Goal: Task Accomplishment & Management: Use online tool/utility

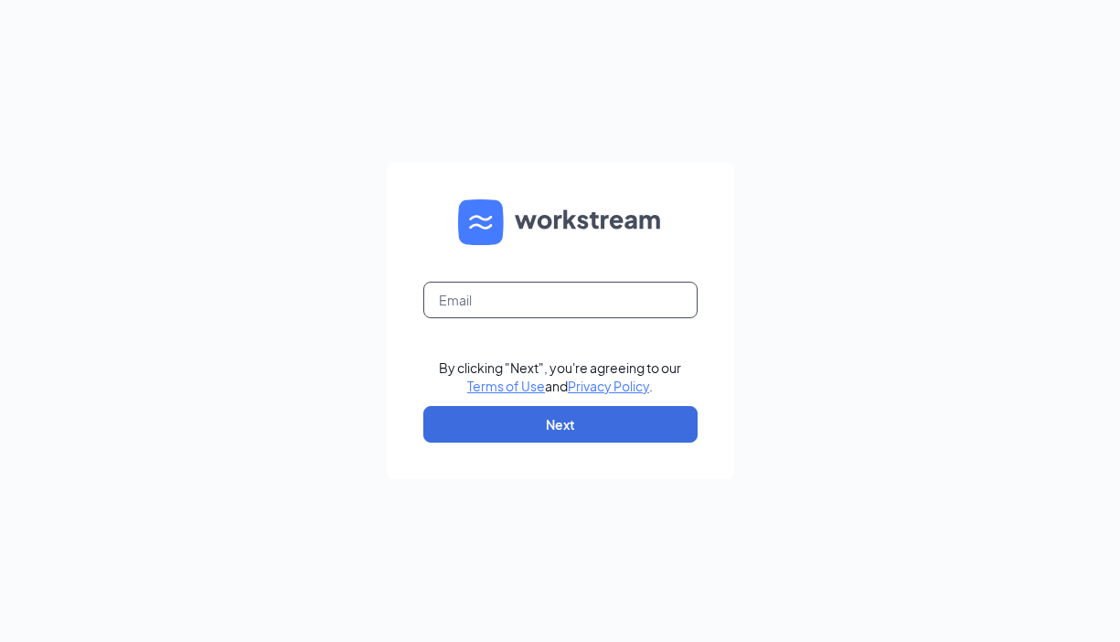
click at [514, 286] on input "text" at bounding box center [560, 300] width 274 height 37
type input "admin@cfaappleton.com"
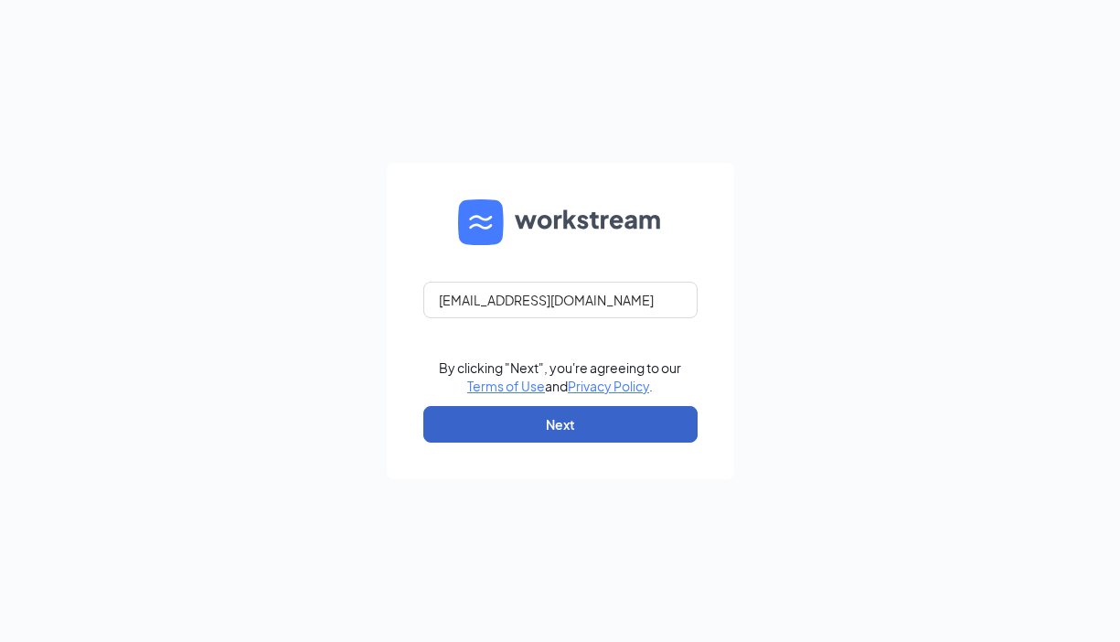
click at [575, 435] on button "Next" at bounding box center [560, 424] width 274 height 37
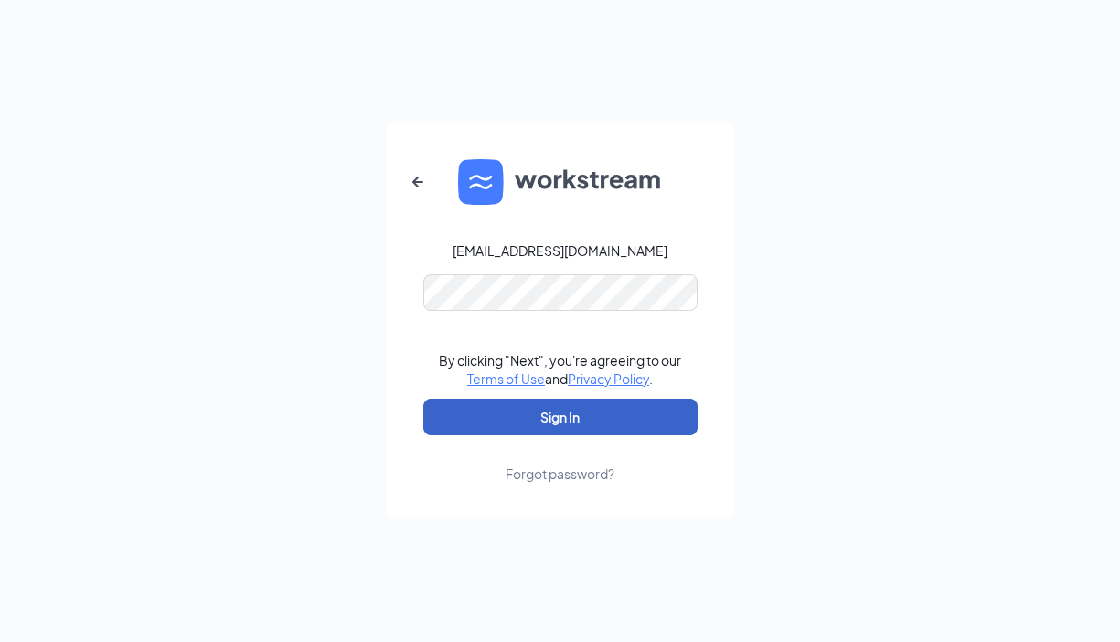
click at [586, 414] on button "Sign In" at bounding box center [560, 416] width 274 height 37
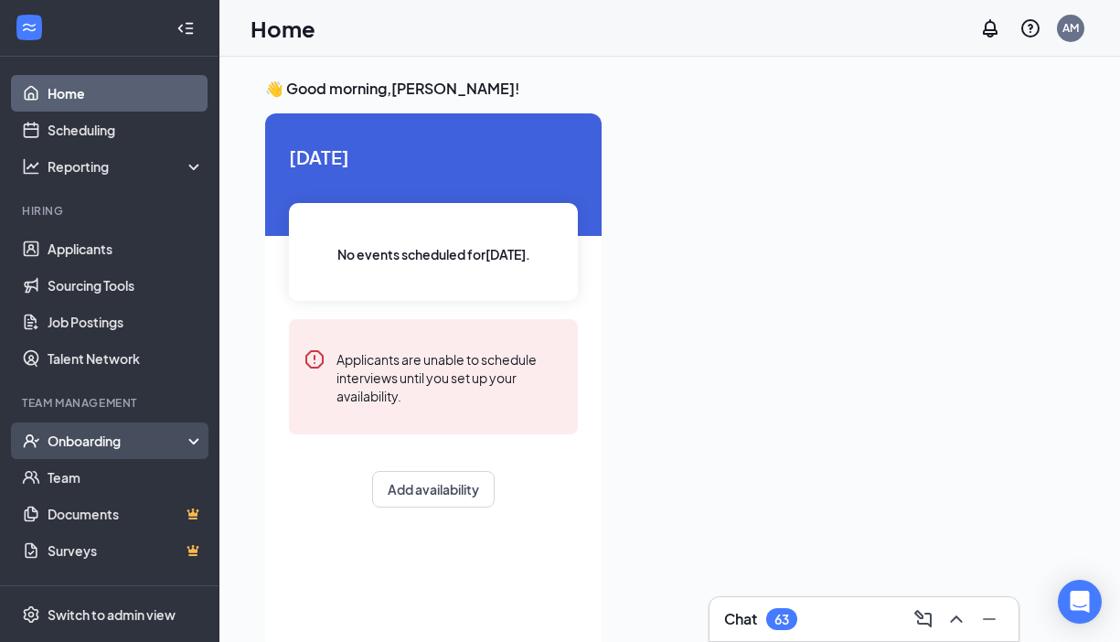
click at [121, 444] on div "Onboarding" at bounding box center [118, 440] width 141 height 18
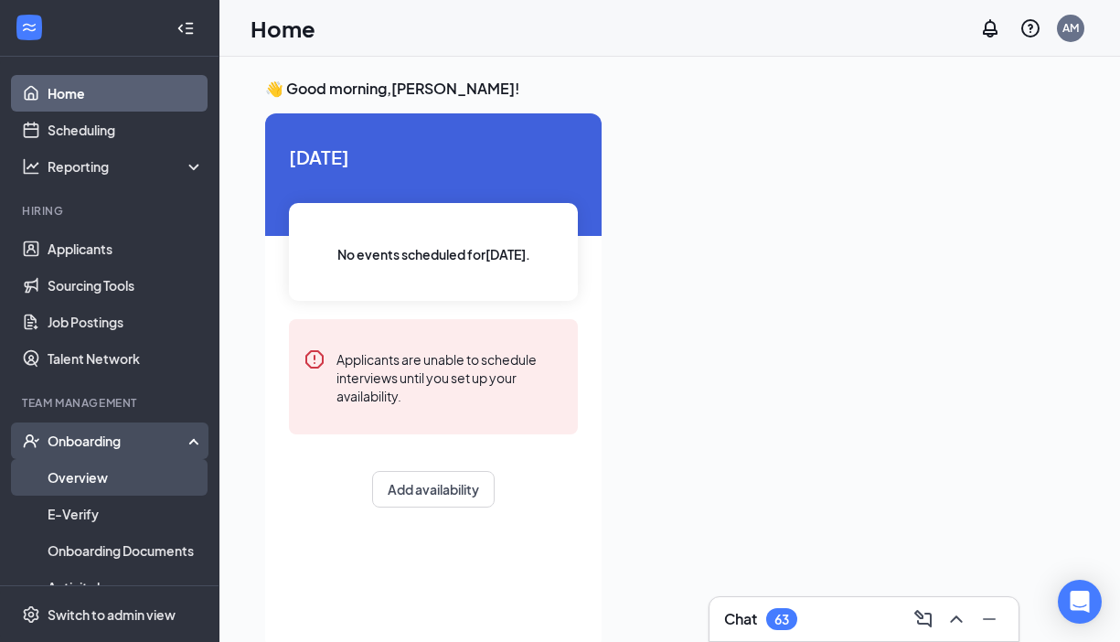
click at [114, 484] on link "Overview" at bounding box center [126, 477] width 156 height 37
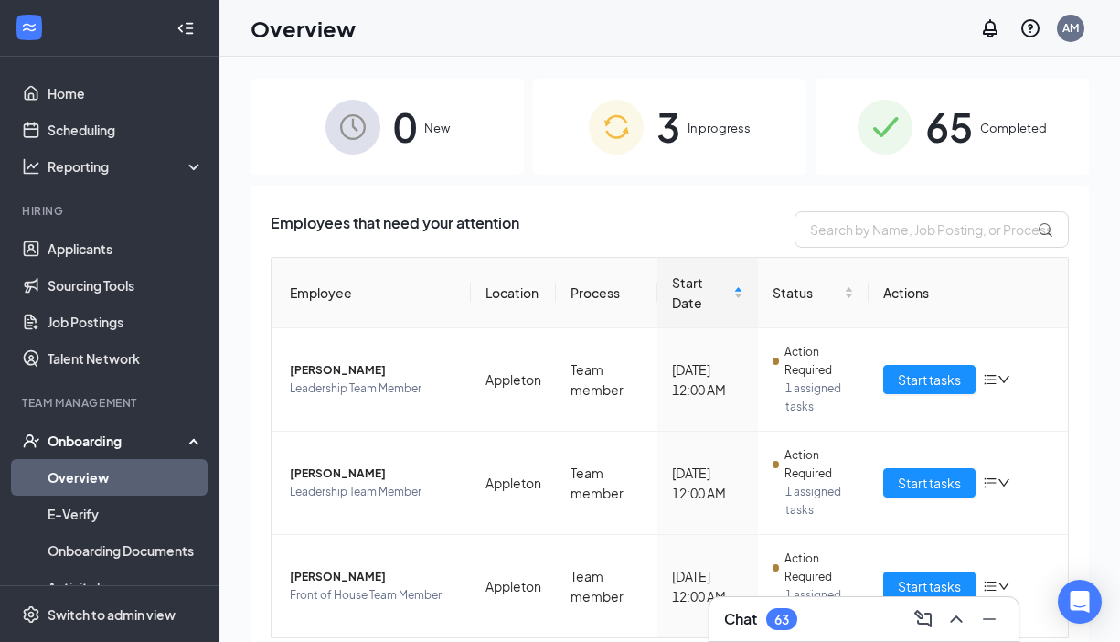
click at [726, 137] on span "In progress" at bounding box center [718, 128] width 63 height 18
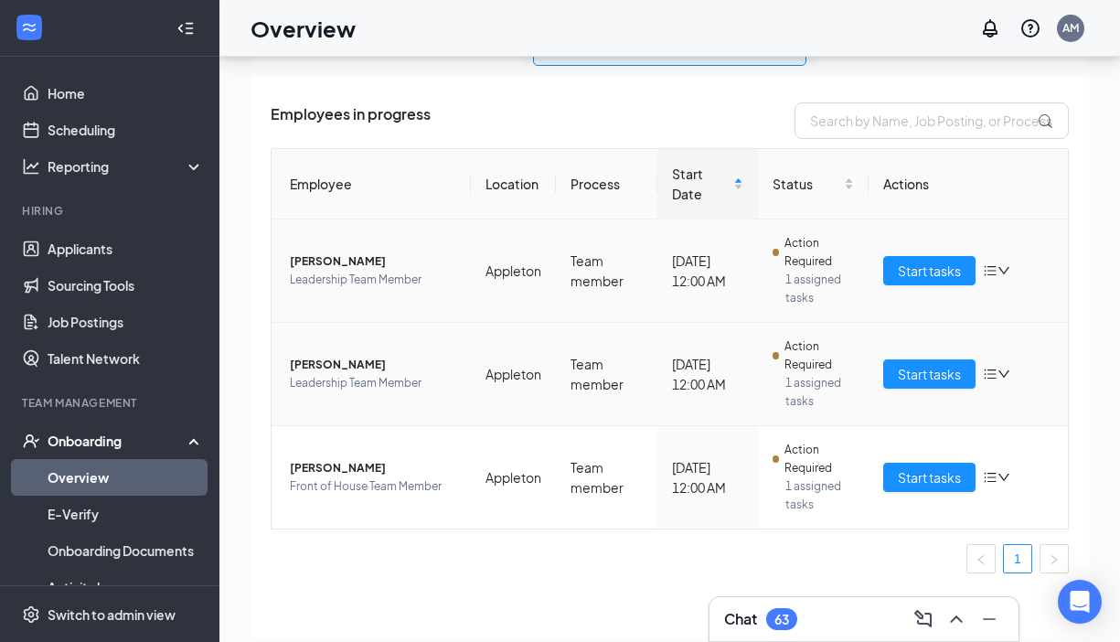
scroll to position [64, 0]
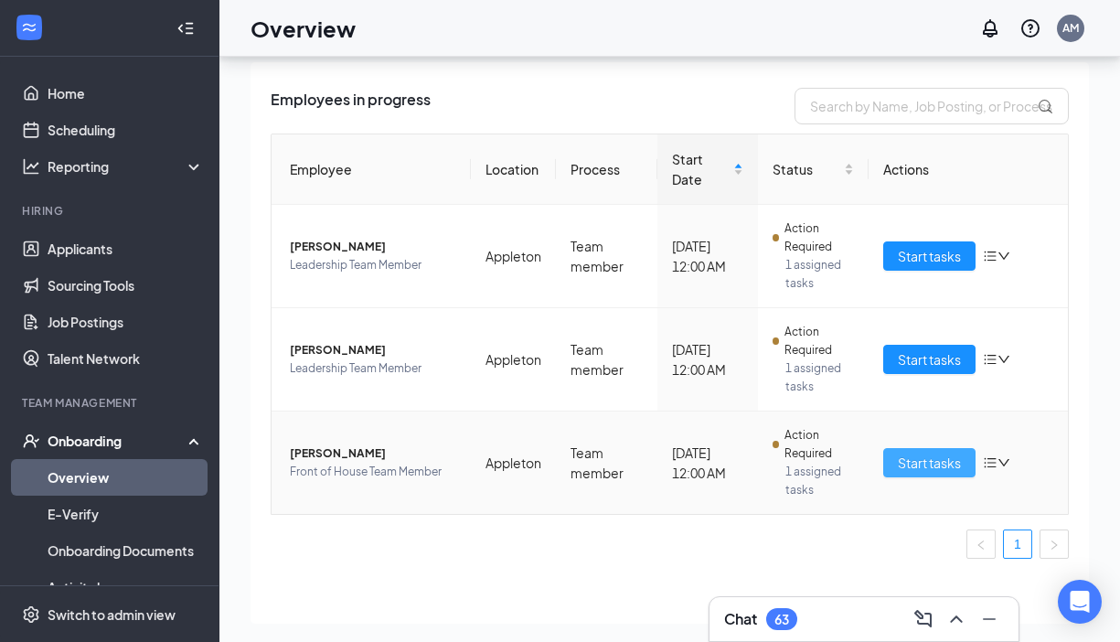
click at [920, 464] on span "Start tasks" at bounding box center [929, 462] width 63 height 20
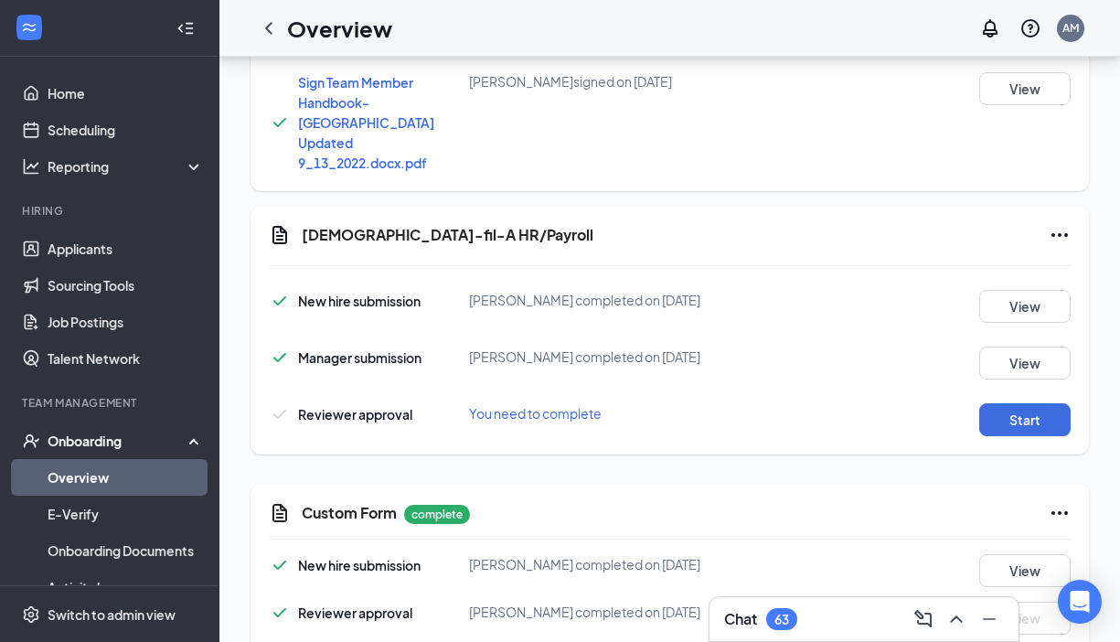
scroll to position [1780, 0]
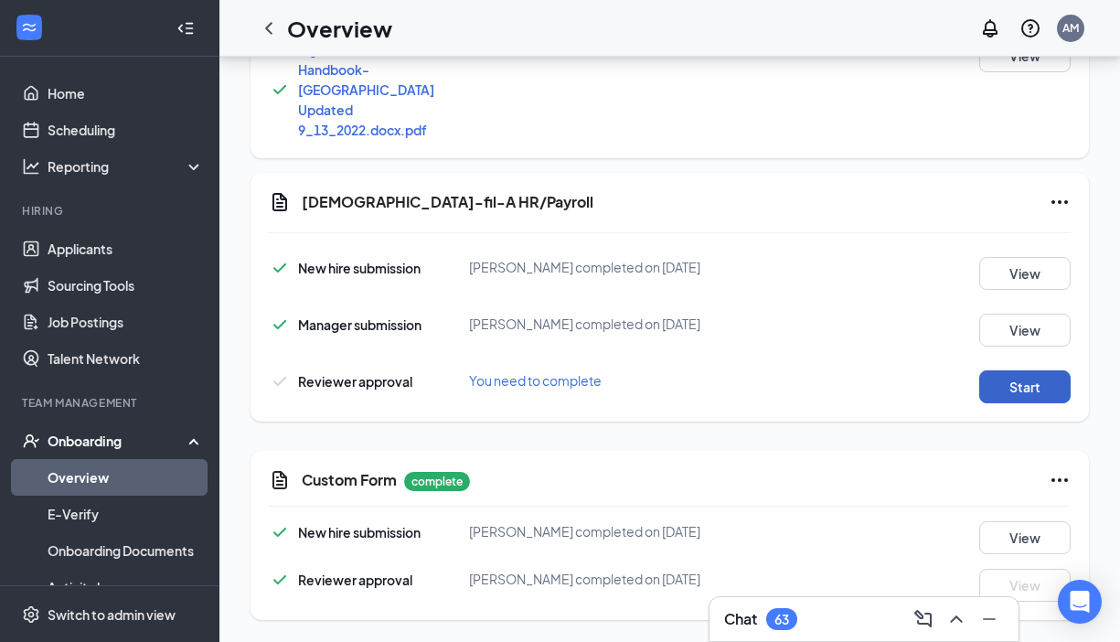
click at [1005, 393] on button "Start" at bounding box center [1024, 386] width 91 height 33
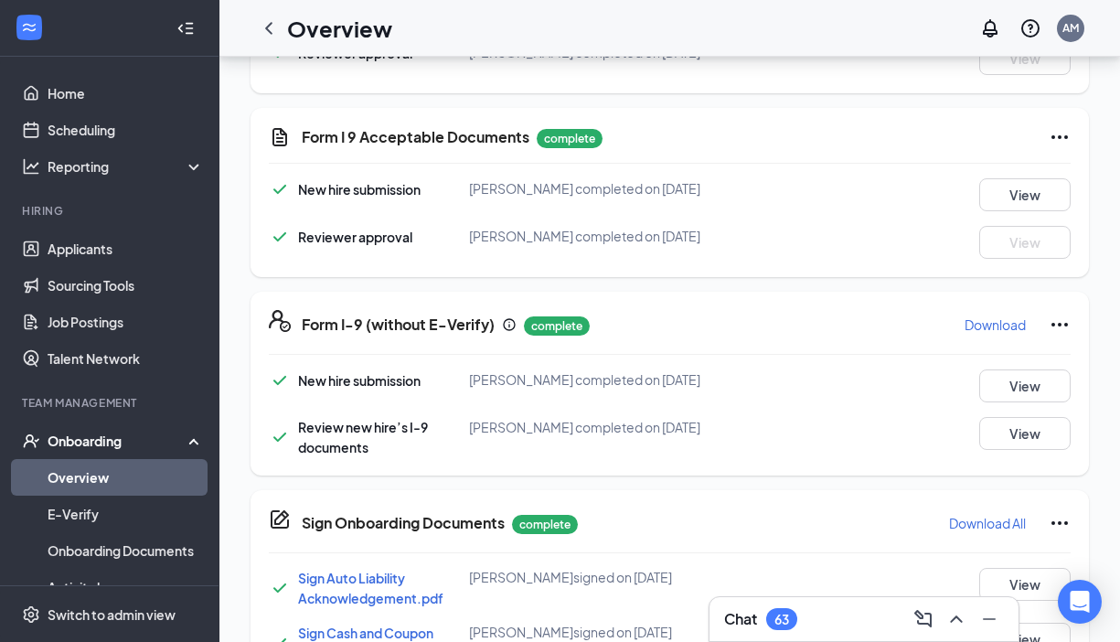
scroll to position [554, 0]
click at [1031, 449] on button "View" at bounding box center [1024, 432] width 91 height 33
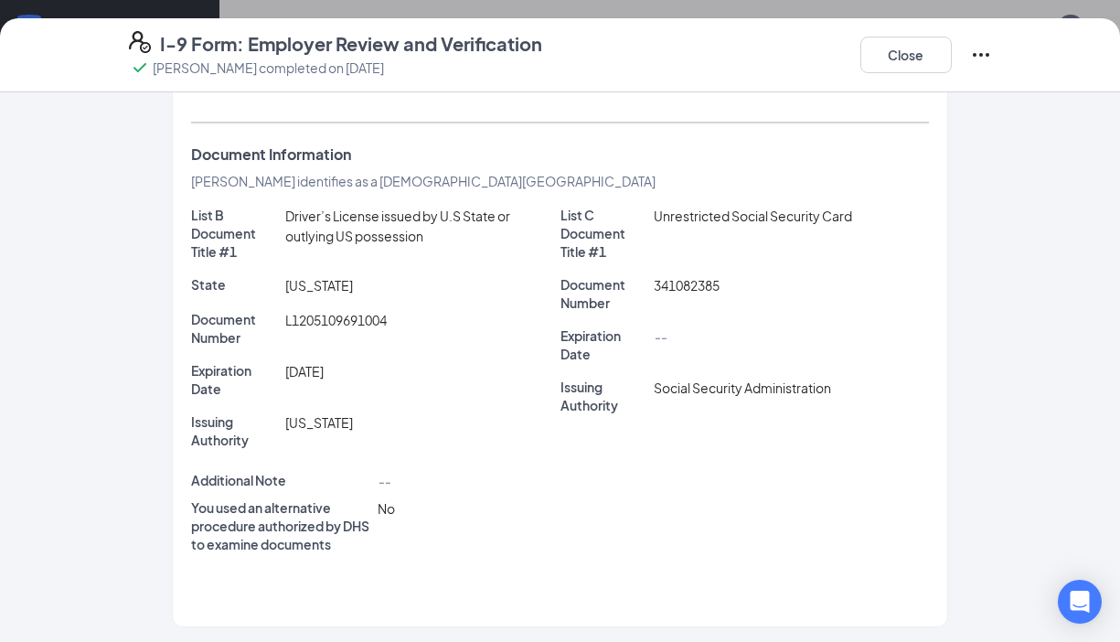
scroll to position [247, 0]
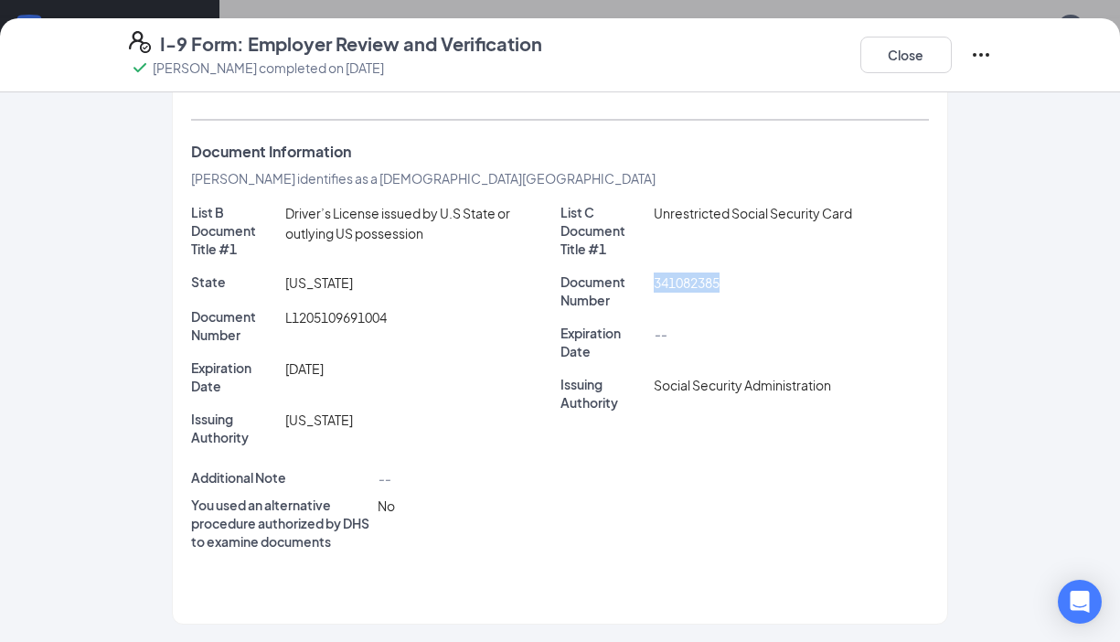
drag, startPoint x: 655, startPoint y: 281, endPoint x: 728, endPoint y: 281, distance: 73.1
click at [728, 281] on div "341082385" at bounding box center [791, 290] width 282 height 37
copy span "341082385"
click at [919, 62] on button "Close" at bounding box center [905, 55] width 91 height 37
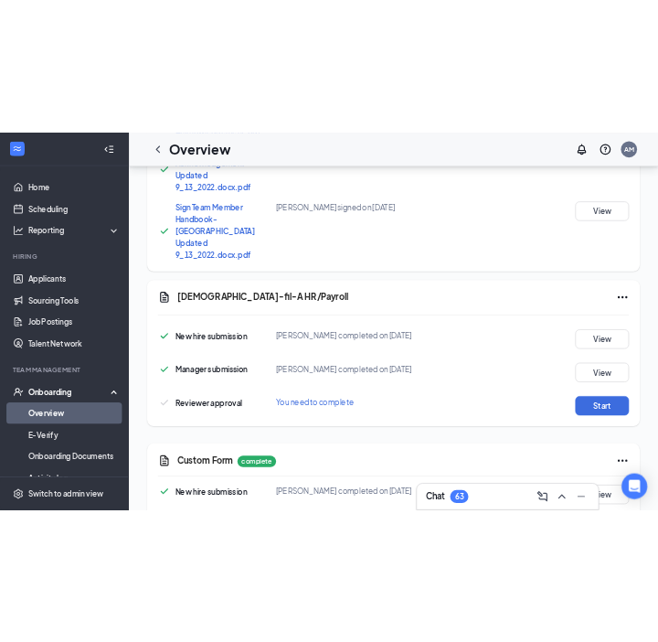
scroll to position [1780, 0]
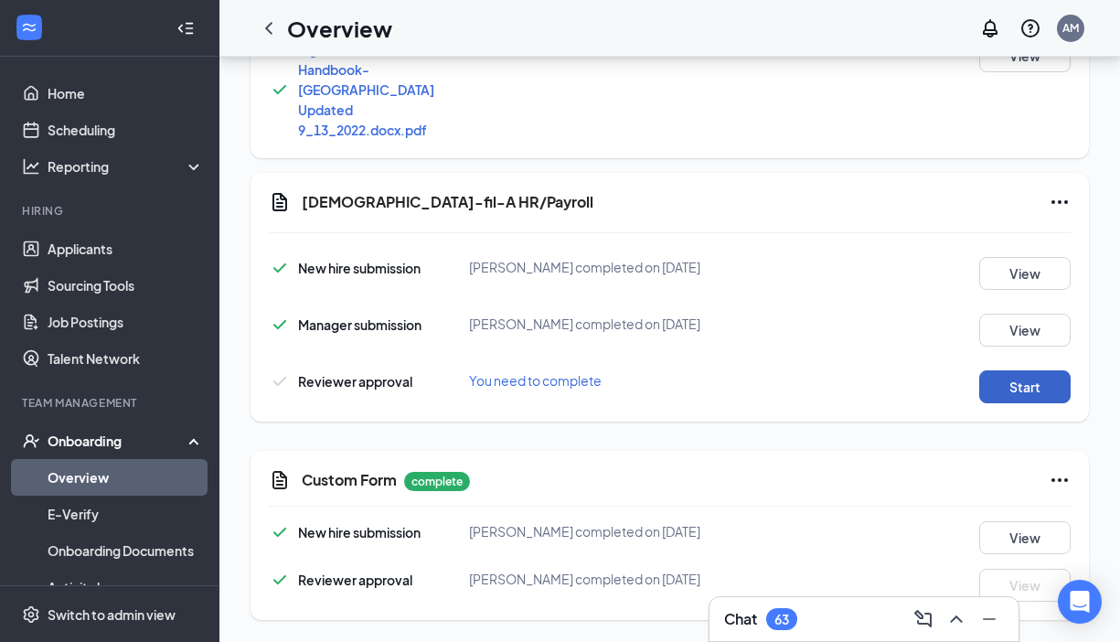
click at [1020, 386] on button "Start" at bounding box center [1024, 386] width 91 height 33
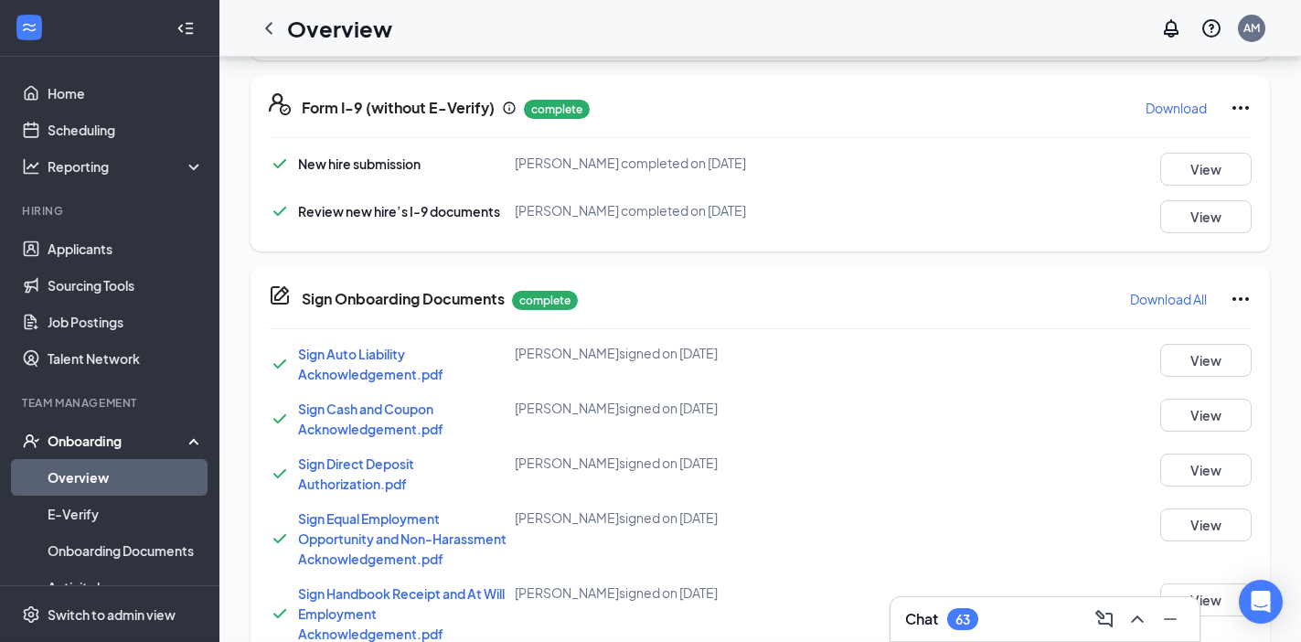
scroll to position [1628, 0]
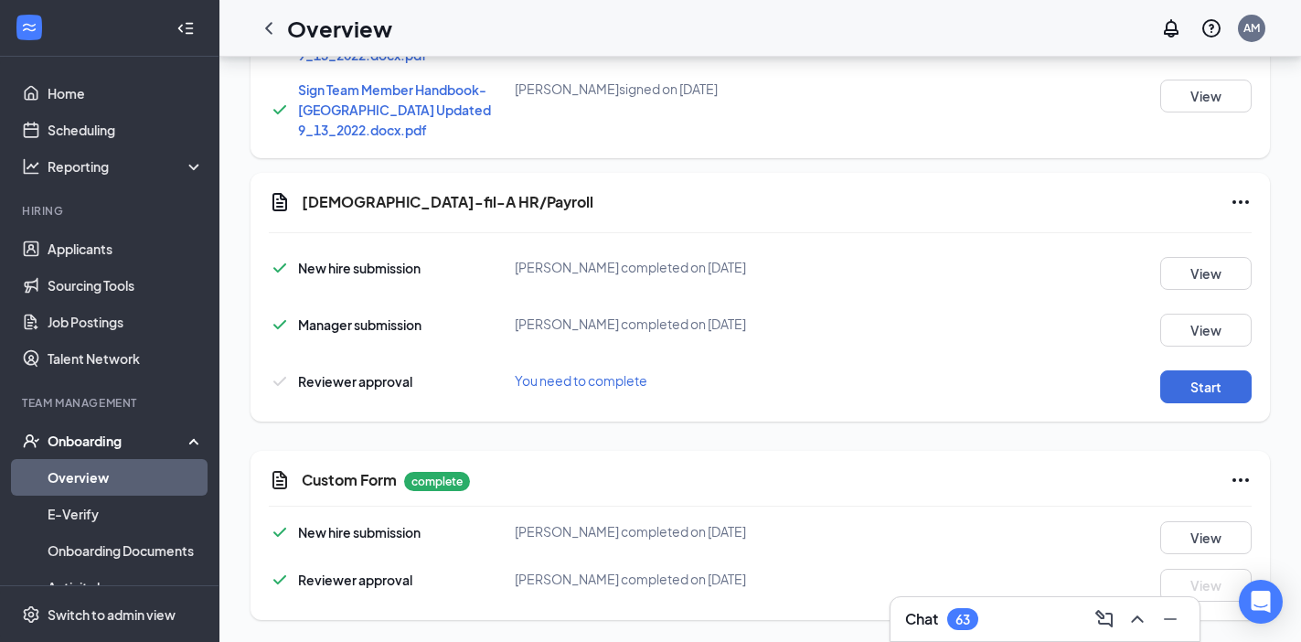
click at [1119, 201] on icon "Ellipses" at bounding box center [1240, 202] width 16 height 4
click at [1119, 234] on span "Mark as complete" at bounding box center [1172, 240] width 107 height 18
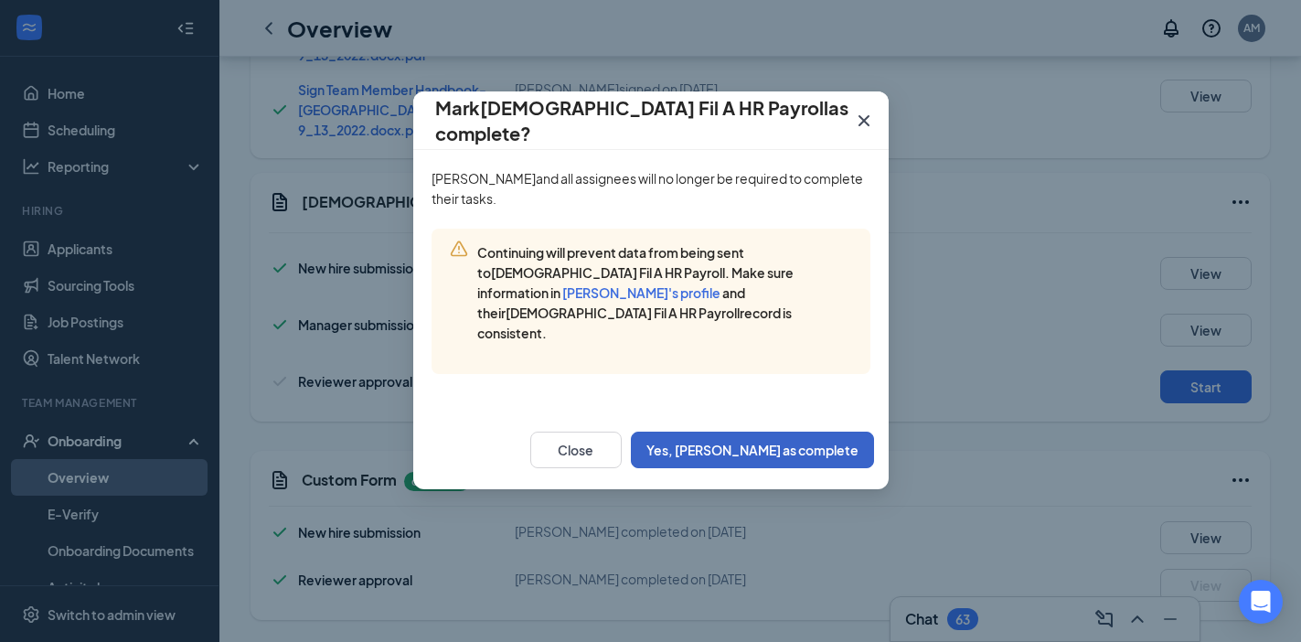
click at [795, 431] on button "Yes, [PERSON_NAME] as complete" at bounding box center [752, 449] width 243 height 37
